Goal: Task Accomplishment & Management: Manage account settings

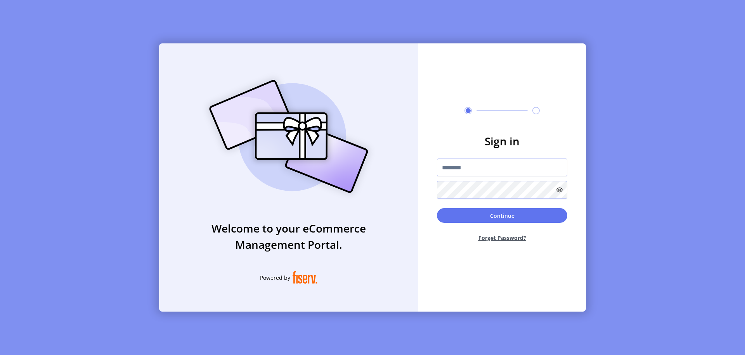
click at [502, 168] on input "text" at bounding box center [502, 168] width 130 height 18
type input "**********"
click at [502, 216] on button "Continue" at bounding box center [502, 215] width 130 height 15
